Goal: Information Seeking & Learning: Find specific fact

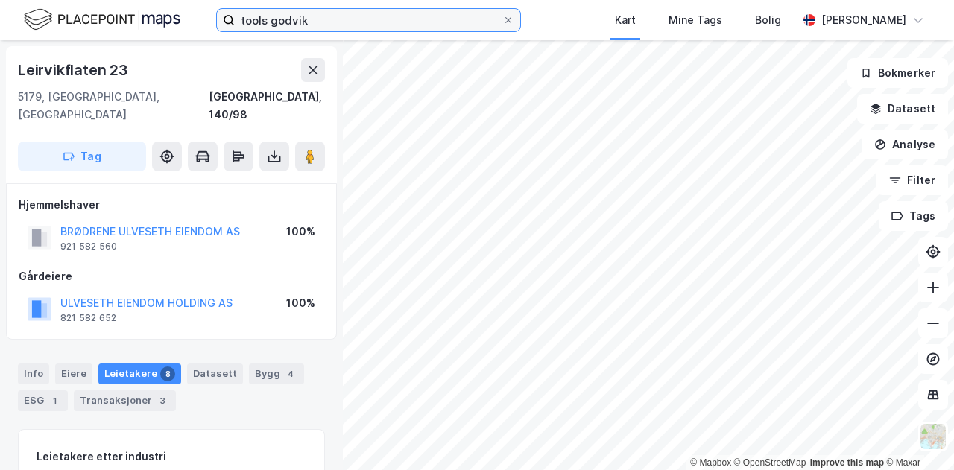
click at [327, 20] on input "tools godvik" at bounding box center [369, 20] width 268 height 22
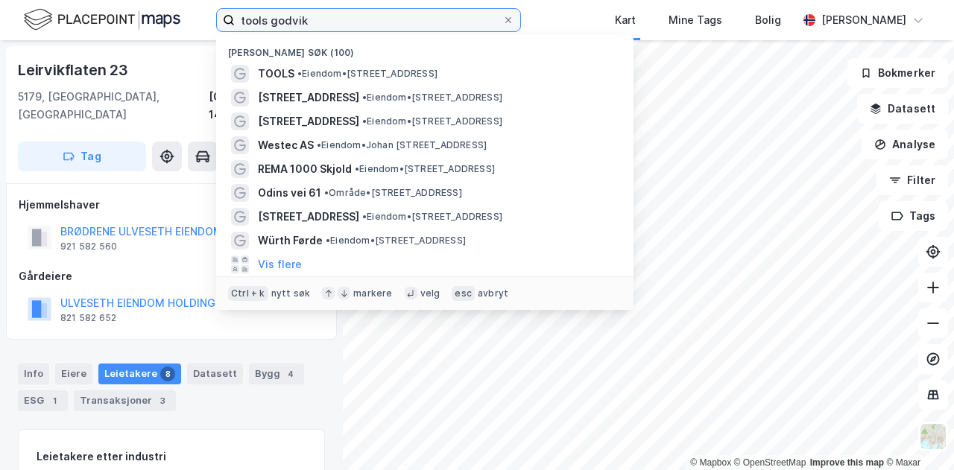
click at [327, 20] on input "tools godvik" at bounding box center [369, 20] width 268 height 22
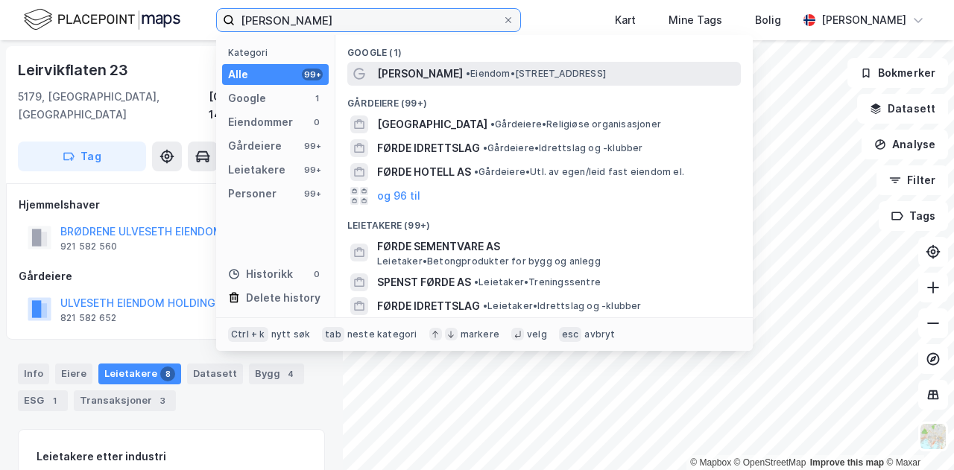
type input "[PERSON_NAME]"
click at [397, 66] on span "[PERSON_NAME]" at bounding box center [420, 74] width 86 height 18
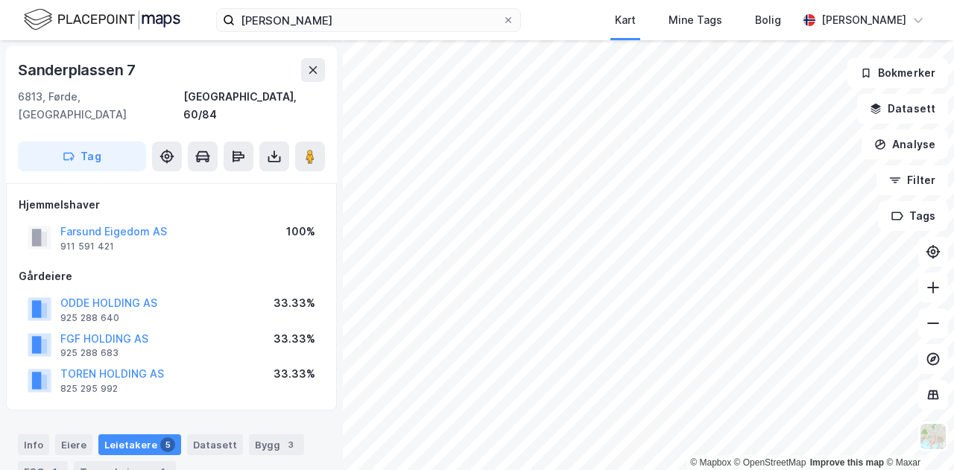
scroll to position [48, 0]
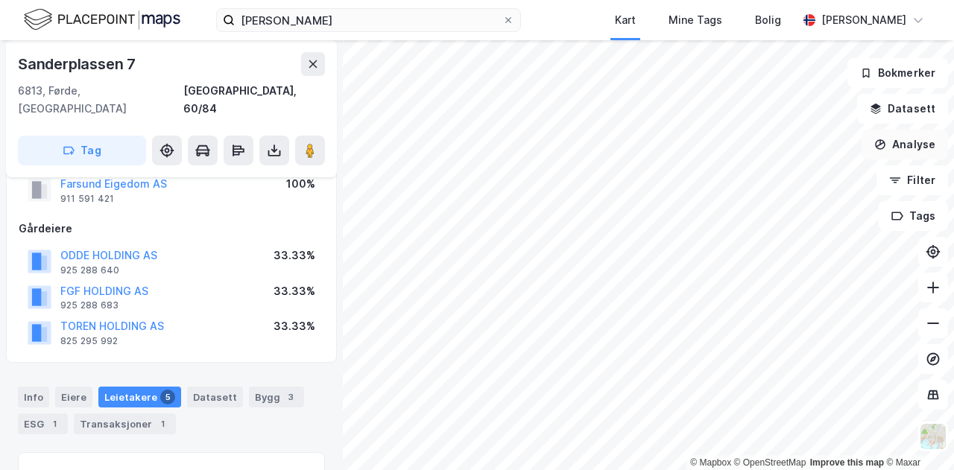
click at [876, 139] on div "© Mapbox © OpenStreetMap Improve this map © [STREET_ADDRESS], [GEOGRAPHIC_DATA]…" at bounding box center [477, 255] width 954 height 430
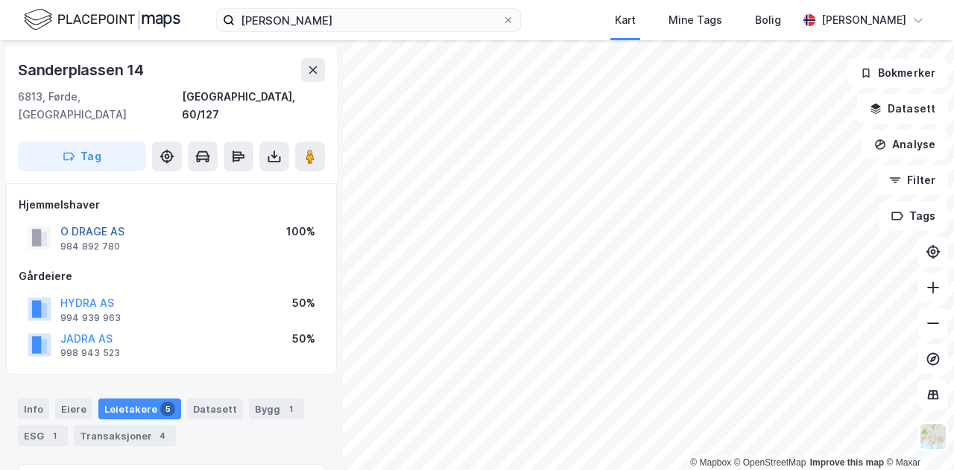
click at [0, 0] on button "O DRAGE AS" at bounding box center [0, 0] width 0 height 0
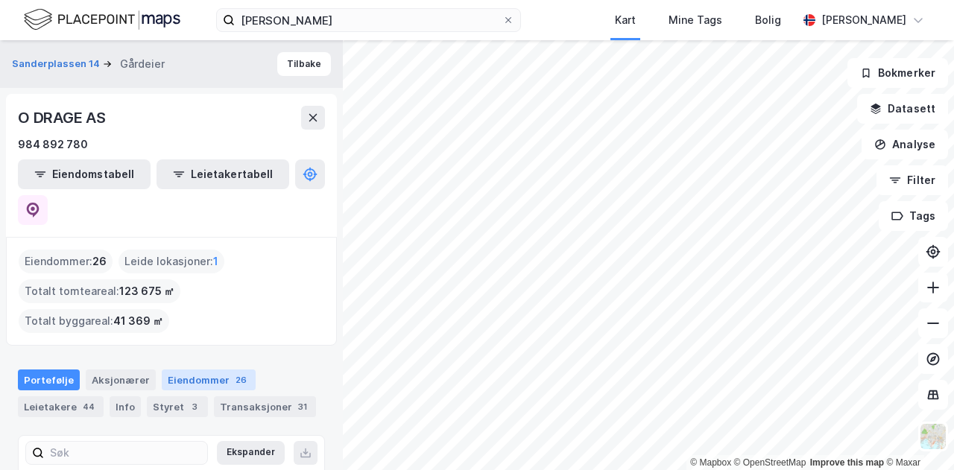
click at [199, 370] on div "Eiendommer 26" at bounding box center [209, 380] width 94 height 21
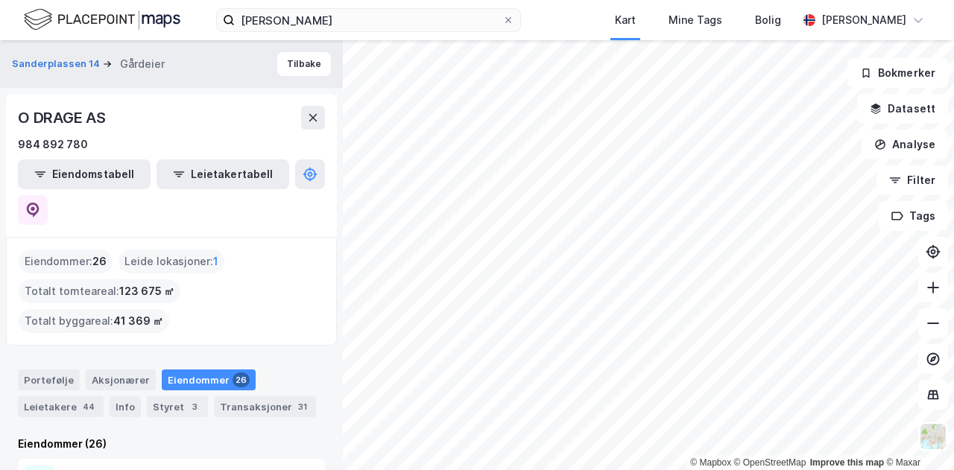
click at [221, 370] on div "Eiendommer 26" at bounding box center [209, 380] width 94 height 21
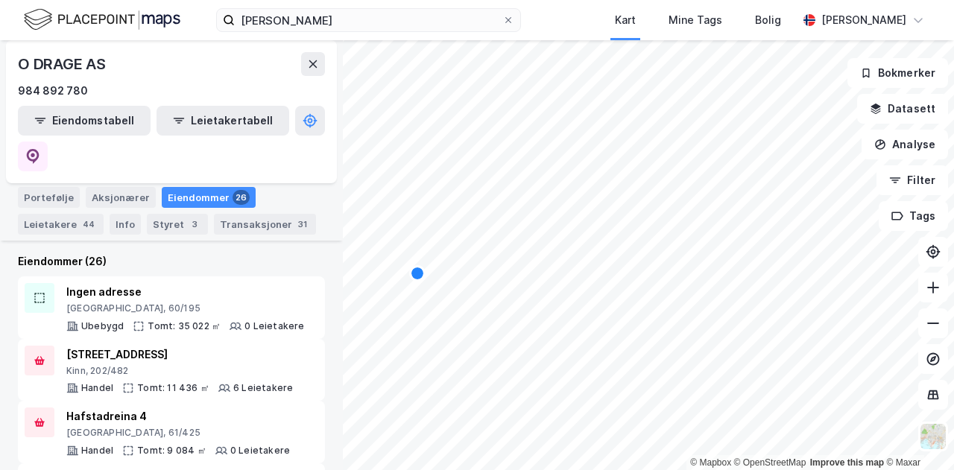
scroll to position [187, 0]
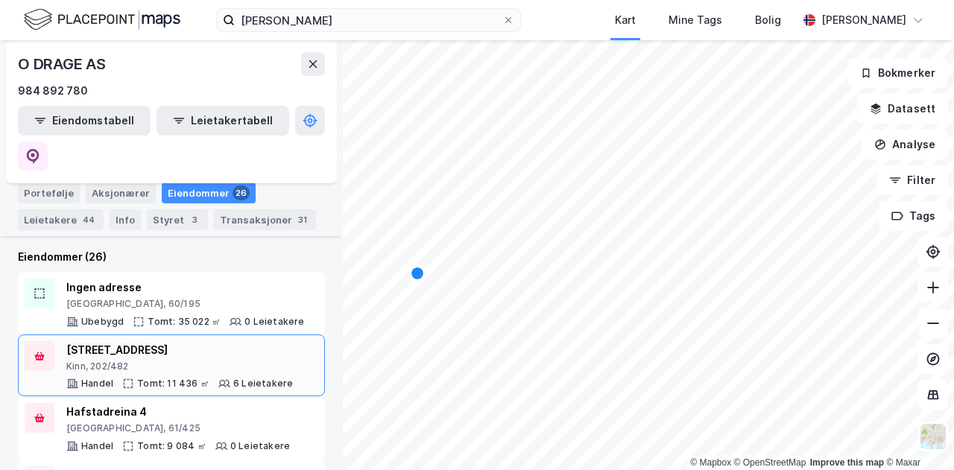
click at [206, 341] on div "Hjellegata 3 Kinn, 202/482 Handel Tomt: 11 436 ㎡ 6 Leietakere" at bounding box center [179, 365] width 227 height 49
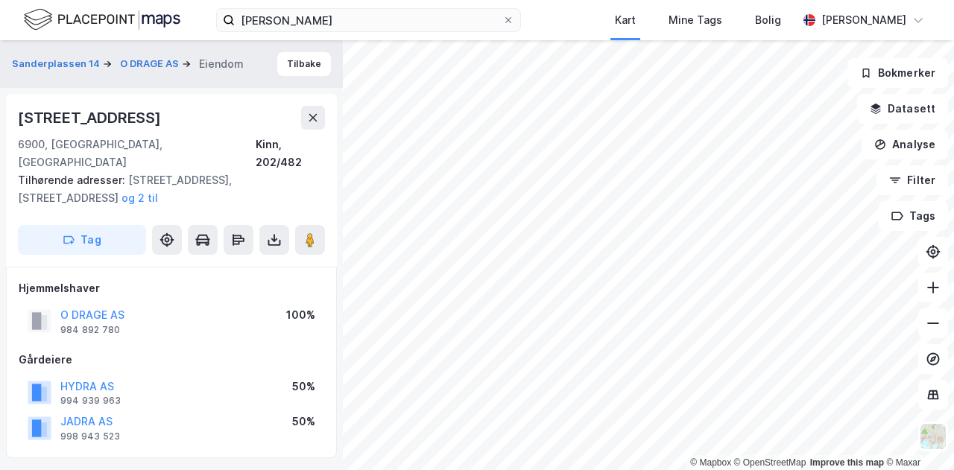
scroll to position [35, 0]
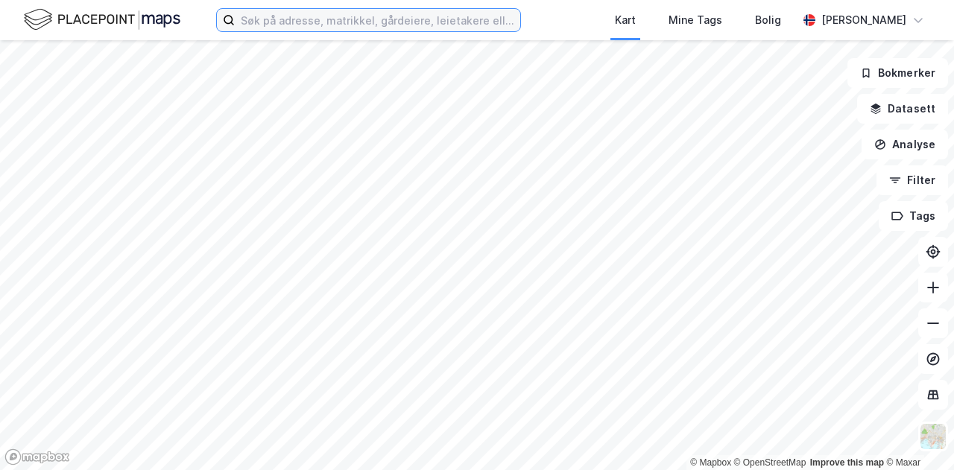
click at [315, 13] on input at bounding box center [378, 20] width 286 height 22
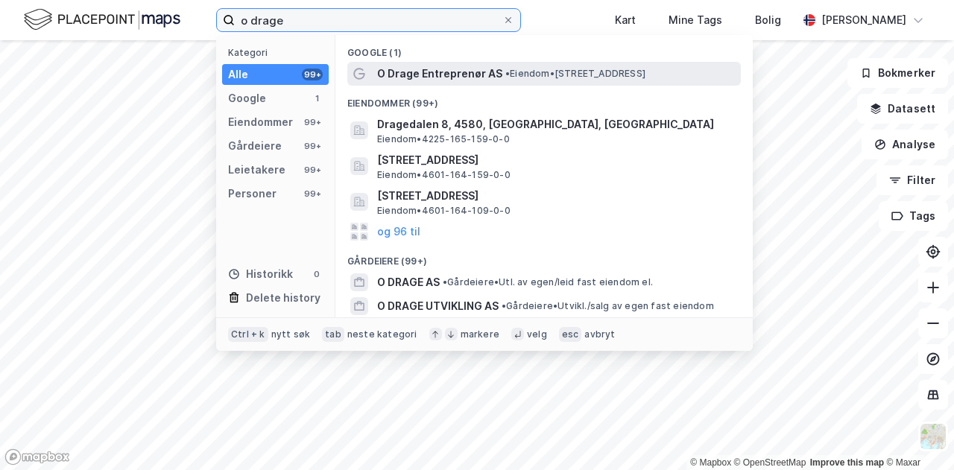
type input "o drage"
click at [442, 70] on span "O Drage Entreprenør AS" at bounding box center [439, 74] width 125 height 18
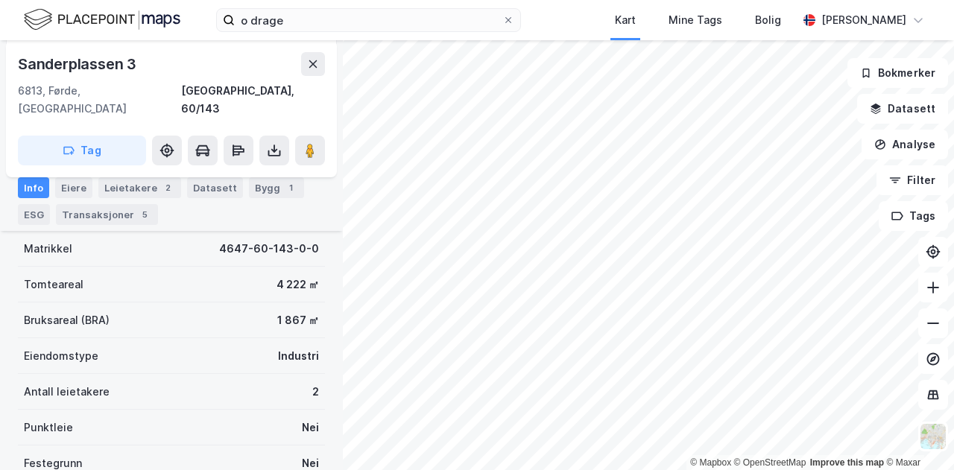
scroll to position [230, 0]
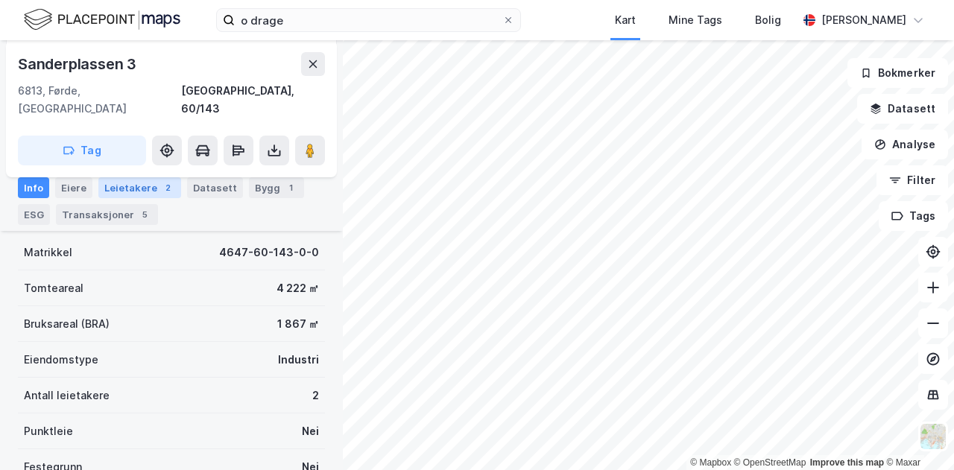
click at [147, 186] on div "Leietakere 2" at bounding box center [139, 187] width 83 height 21
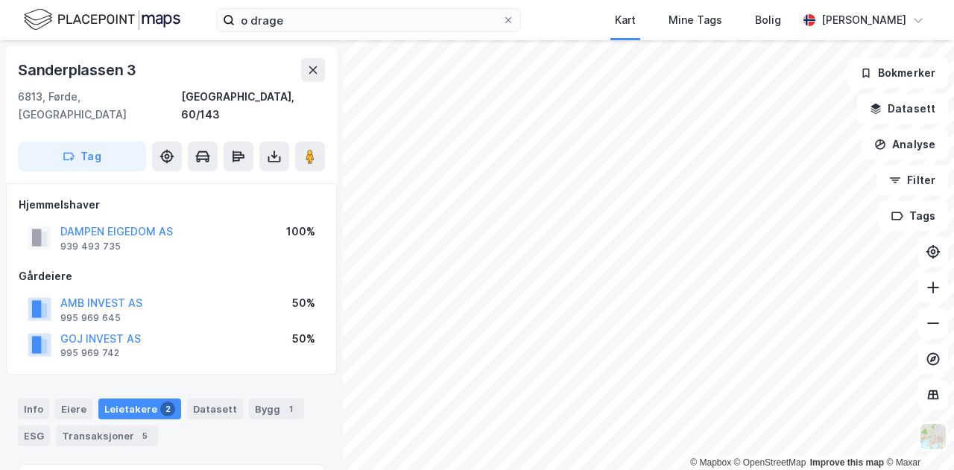
scroll to position [1, 0]
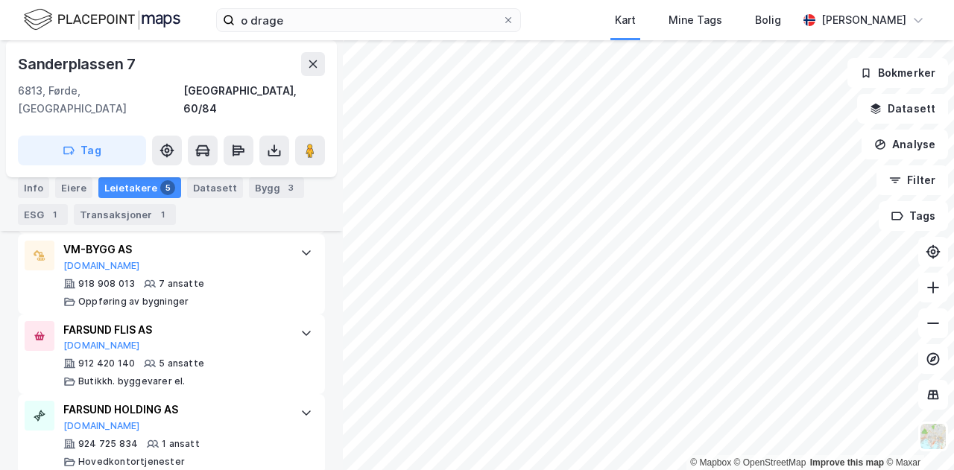
scroll to position [715, 0]
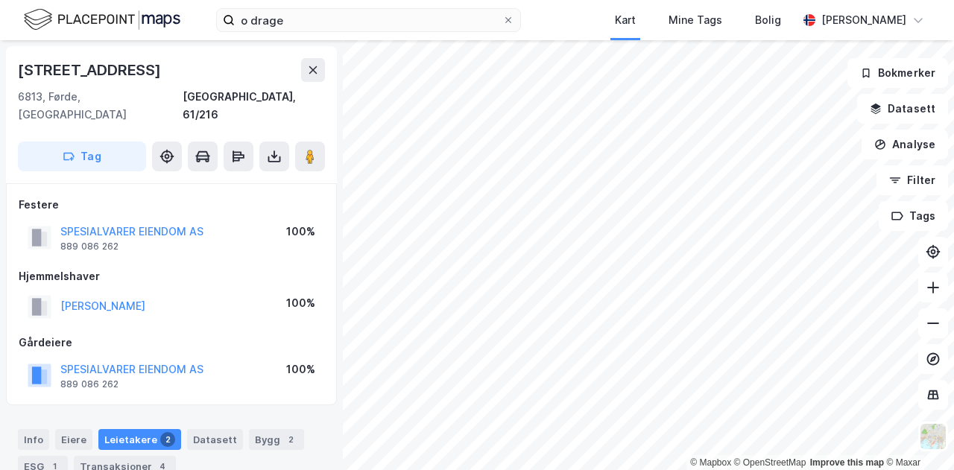
scroll to position [251, 0]
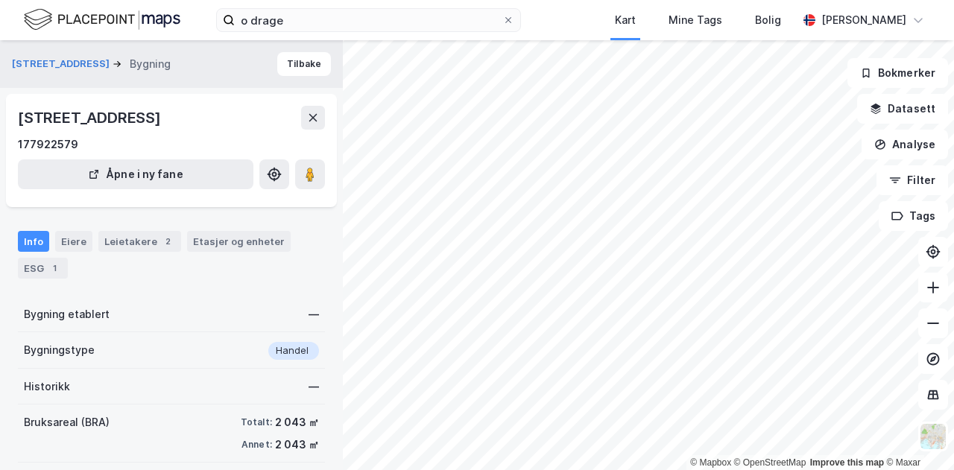
scroll to position [155, 0]
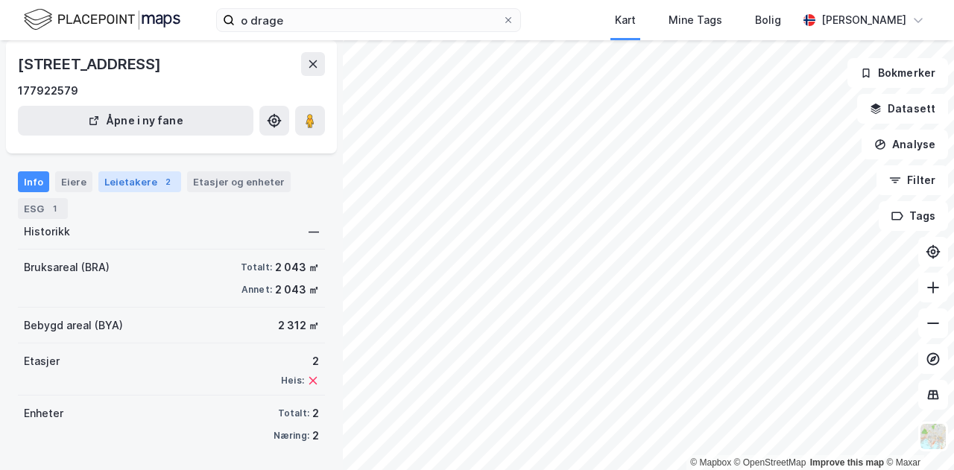
click at [155, 192] on div "Leietakere 2" at bounding box center [139, 181] width 83 height 21
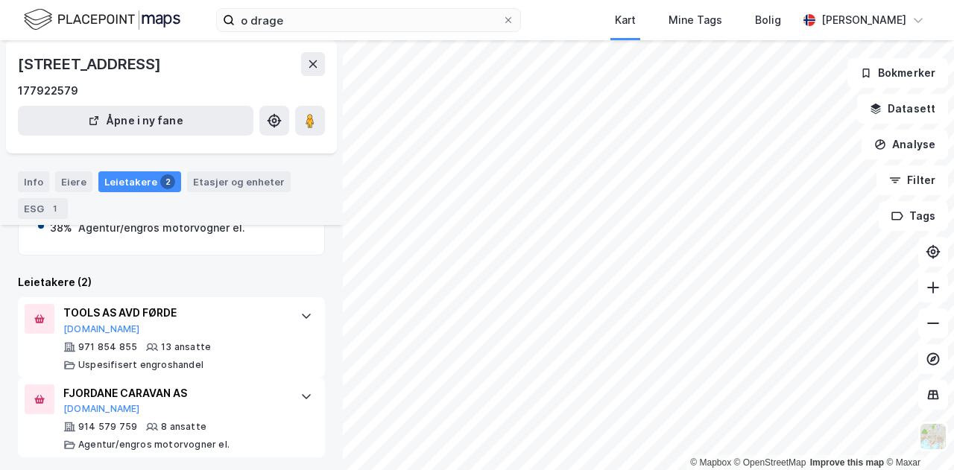
scroll to position [230, 0]
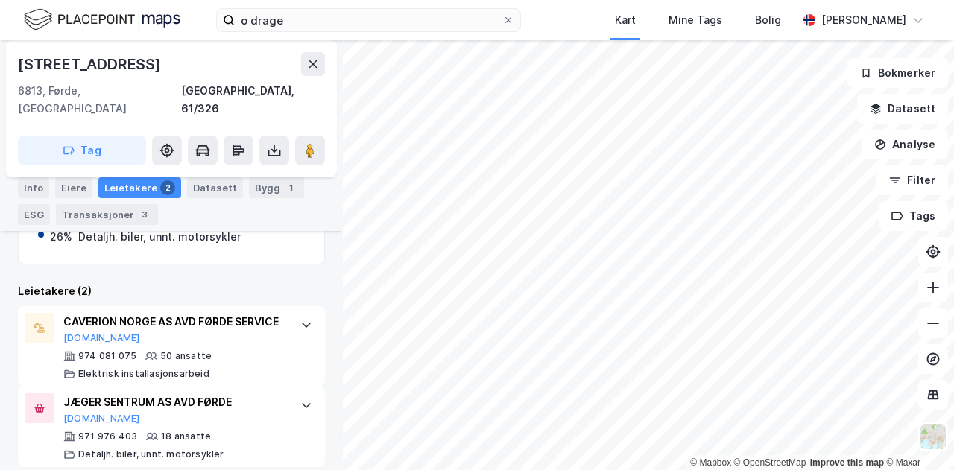
scroll to position [416, 0]
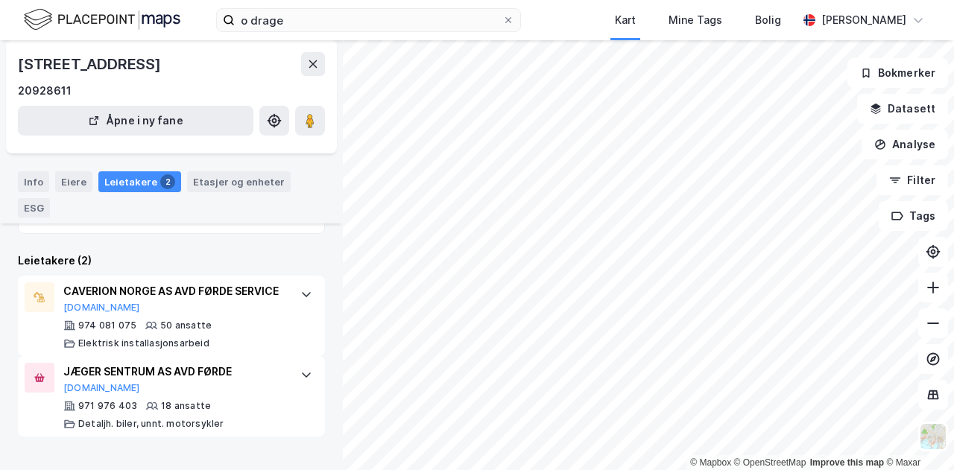
scroll to position [247, 0]
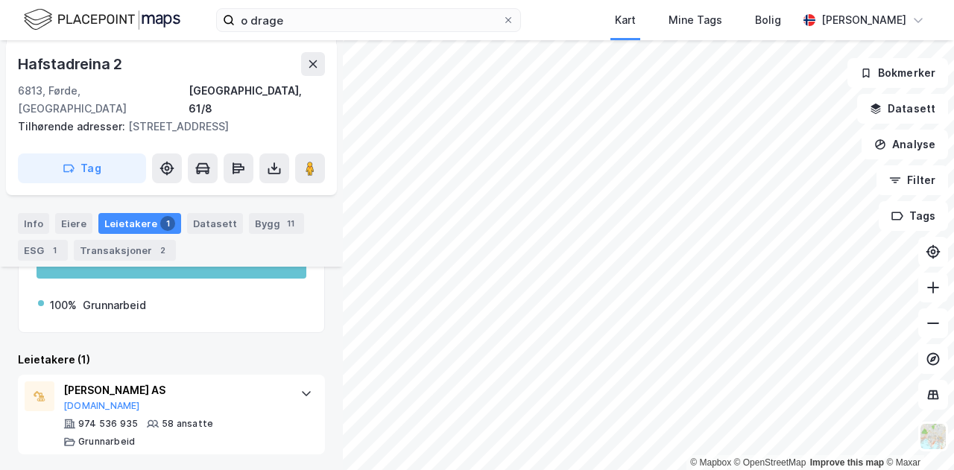
scroll to position [200, 0]
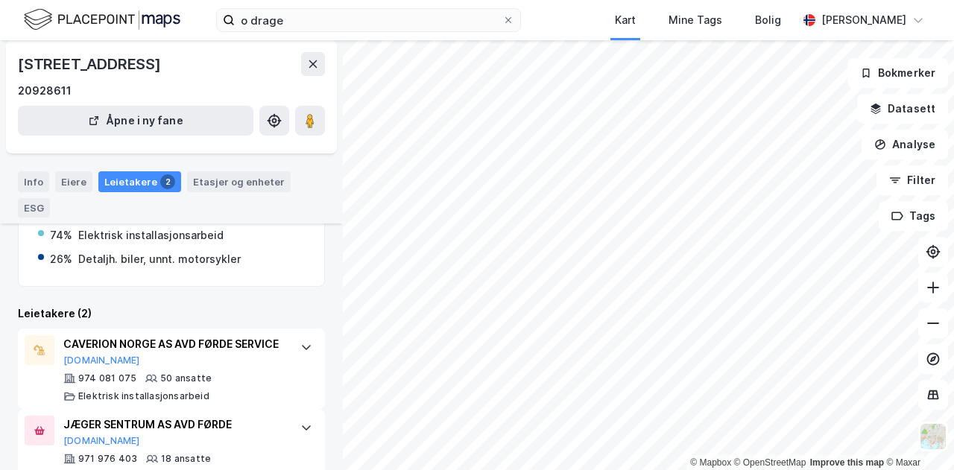
scroll to position [195, 0]
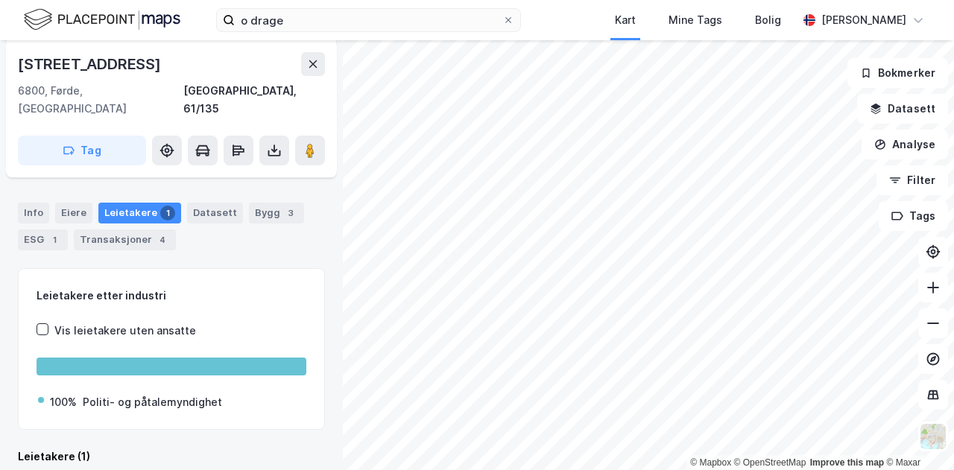
scroll to position [242, 0]
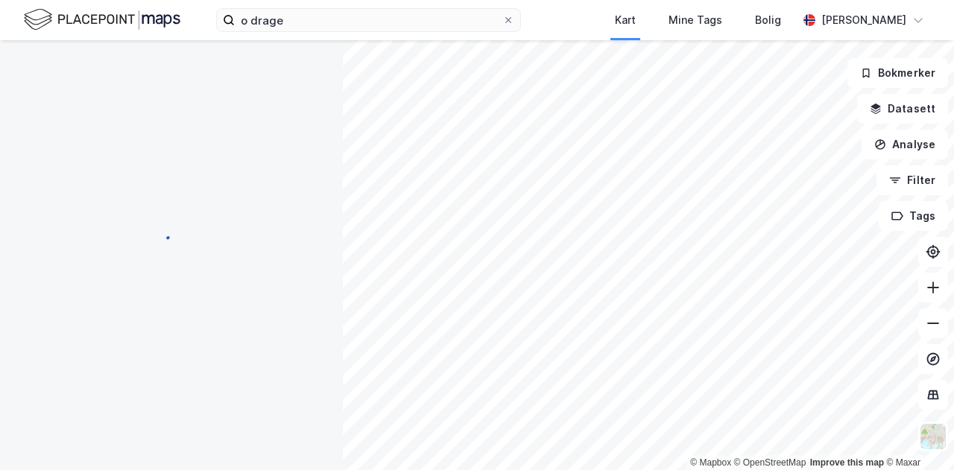
scroll to position [228, 0]
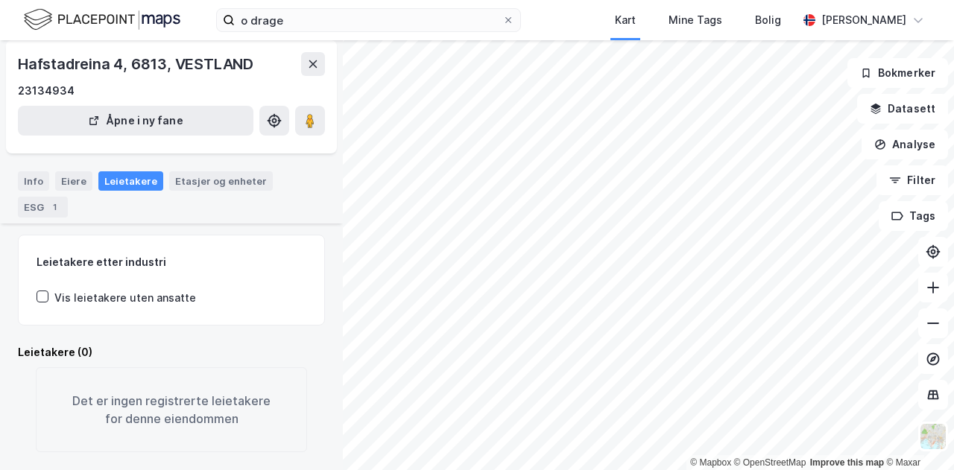
scroll to position [74, 0]
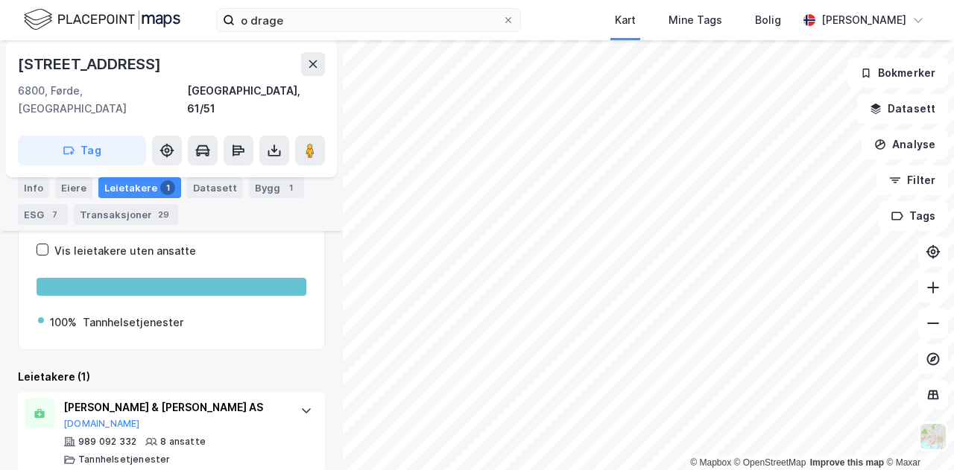
scroll to position [378, 0]
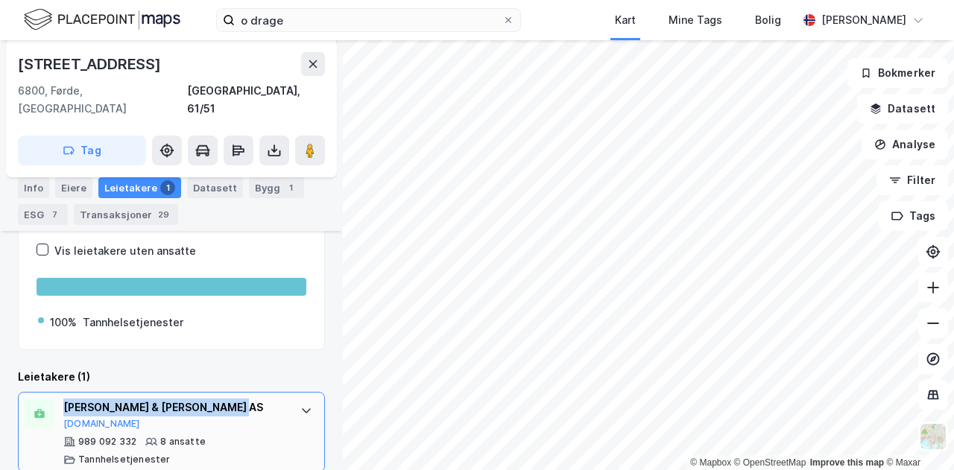
drag, startPoint x: 273, startPoint y: 386, endPoint x: 64, endPoint y: 388, distance: 208.7
click at [64, 399] on div "TANNLEGANE CLEMENS & SÆGROV AS" at bounding box center [174, 408] width 222 height 18
copy div "TANNLEGANE CLEMENS & SÆGROV AS"
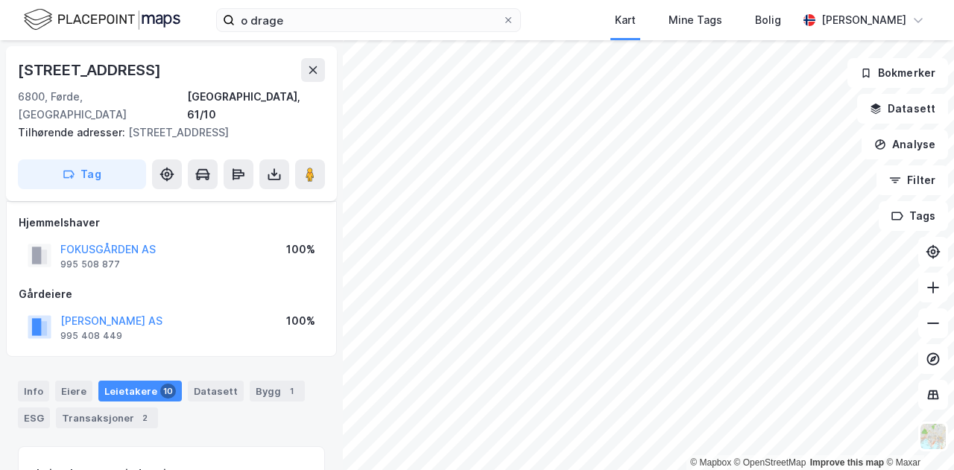
scroll to position [10, 0]
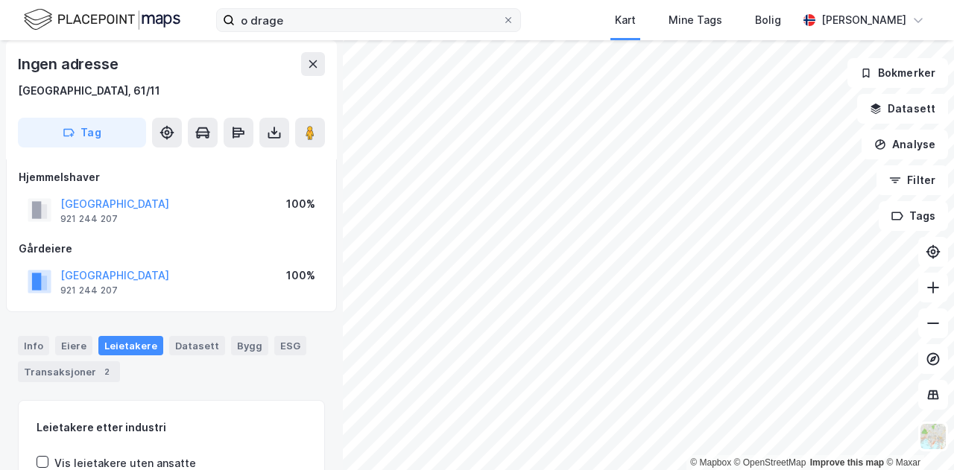
scroll to position [10, 0]
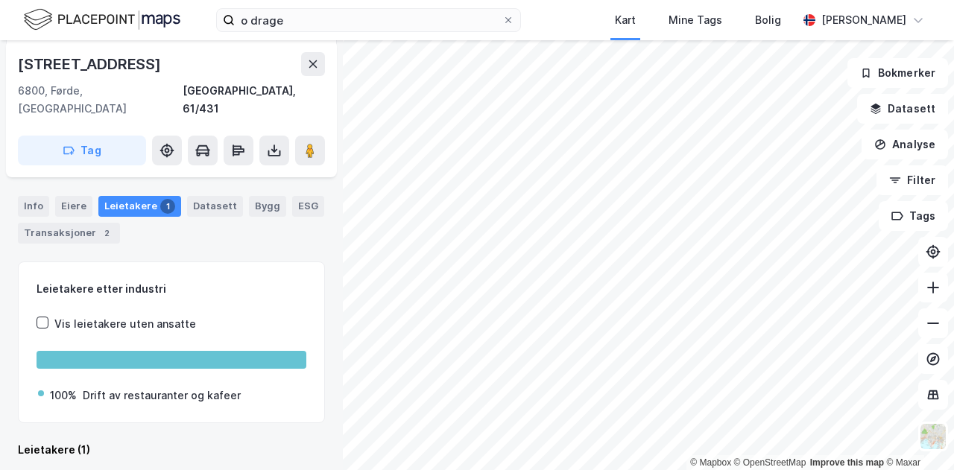
scroll to position [242, 0]
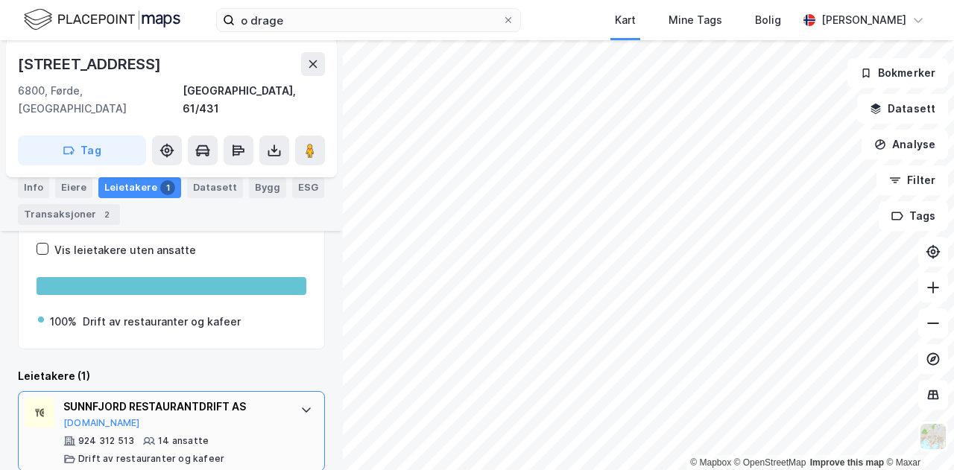
click at [215, 414] on div "SUNNFJORD RESTAURANTDRIFT AS Proff.no 924 312 513 14 ansatte Drift av restauran…" at bounding box center [174, 431] width 222 height 67
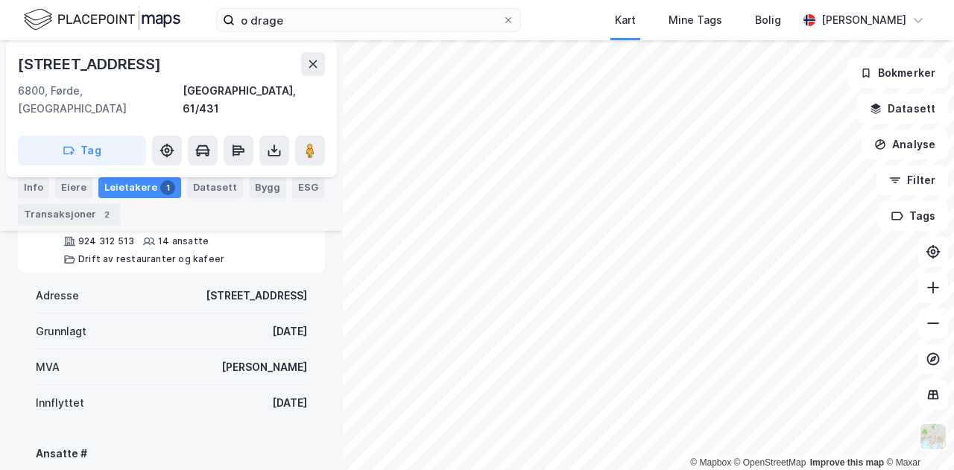
scroll to position [360, 0]
